Goal: Task Accomplishment & Management: Manage account settings

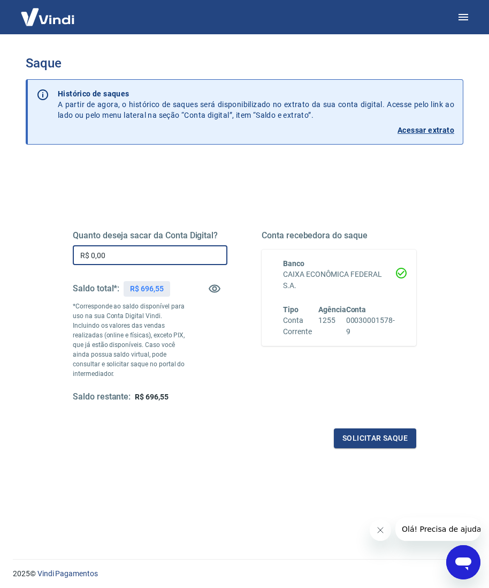
click at [206, 251] on input "R$ 0,00" at bounding box center [150, 255] width 155 height 20
type input "R$ 490,00"
click at [384, 430] on button "Solicitar saque" at bounding box center [375, 438] width 82 height 20
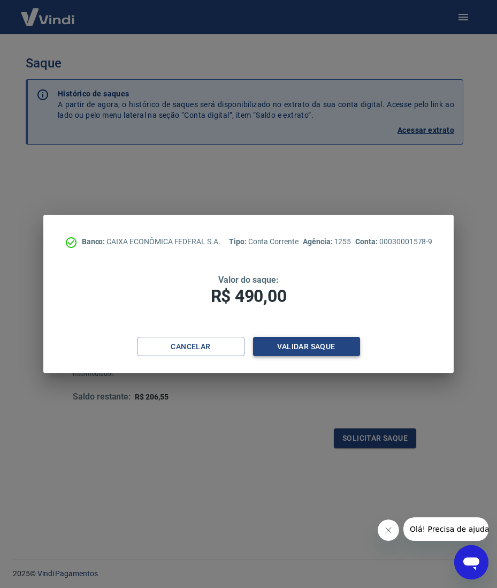
click at [330, 337] on button "Validar saque" at bounding box center [306, 347] width 107 height 20
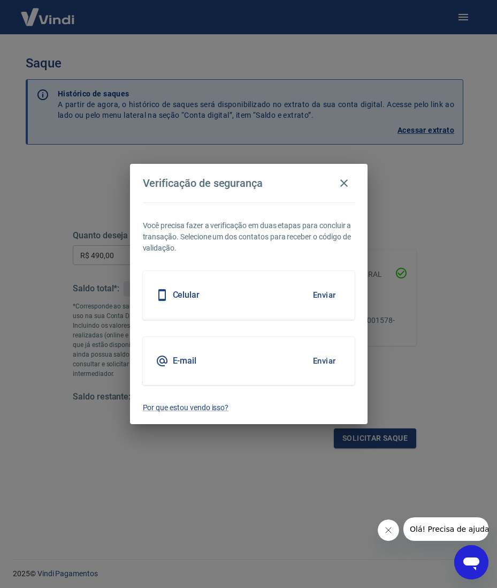
click at [301, 294] on div "Celular Enviar" at bounding box center [249, 295] width 212 height 48
click at [314, 297] on button "Enviar" at bounding box center [324, 295] width 35 height 22
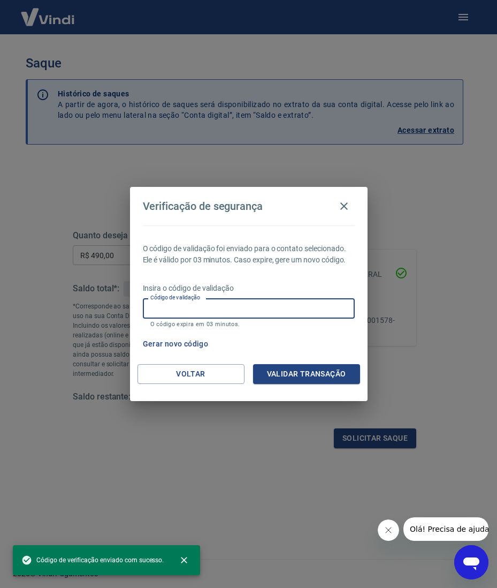
click at [318, 301] on input "Código de validação" at bounding box center [249, 308] width 212 height 20
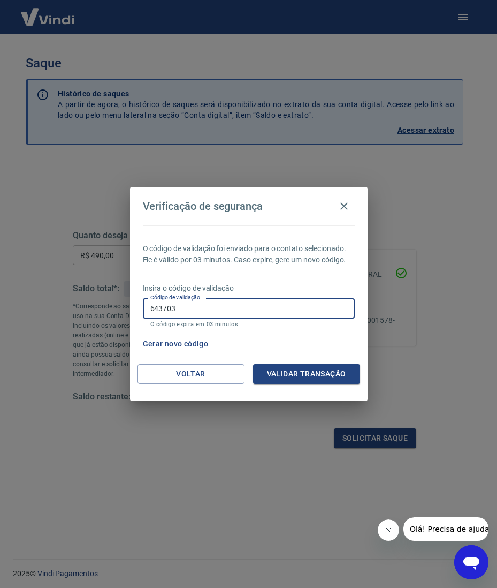
type input "643703"
drag, startPoint x: 329, startPoint y: 363, endPoint x: 328, endPoint y: 370, distance: 7.1
click at [330, 363] on div "O código de validação foi enviado para o contato selecionado. Ele é válido por …" at bounding box center [249, 294] width 238 height 139
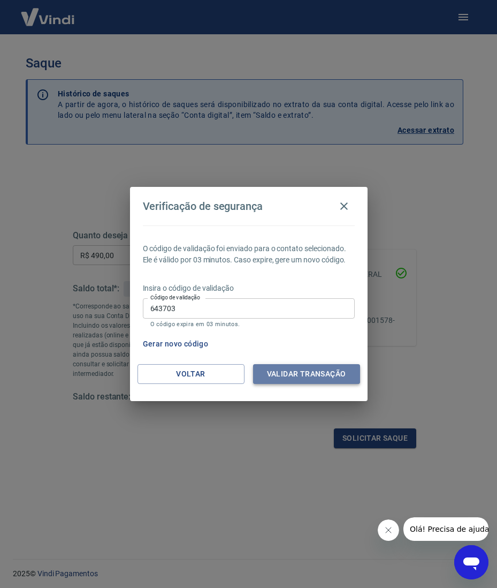
click at [328, 370] on button "Validar transação" at bounding box center [306, 374] width 107 height 20
